Goal: Navigation & Orientation: Find specific page/section

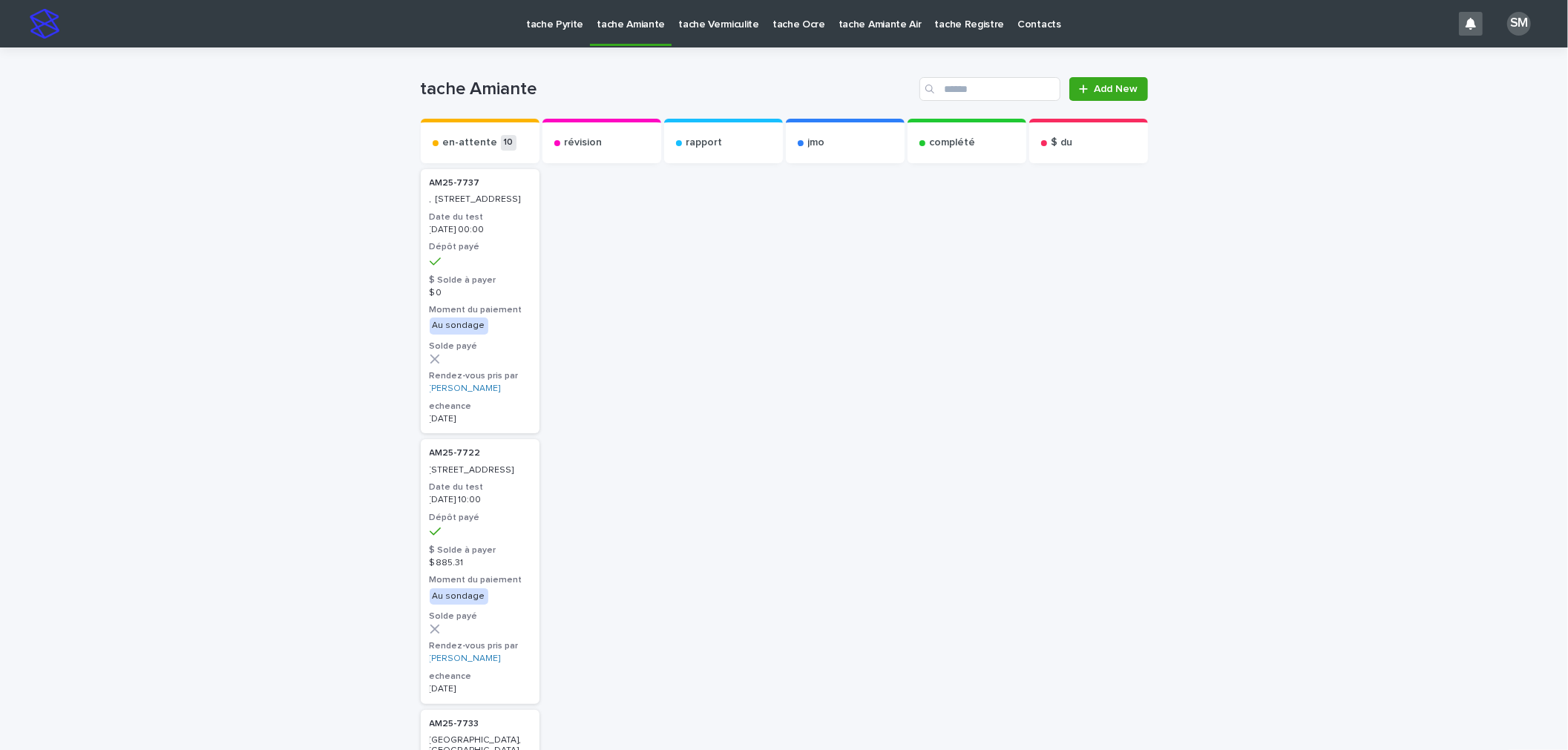
click at [555, 29] on p "tache Pyrite" at bounding box center [555, 15] width 57 height 31
